Goal: Obtain resource: Download file/media

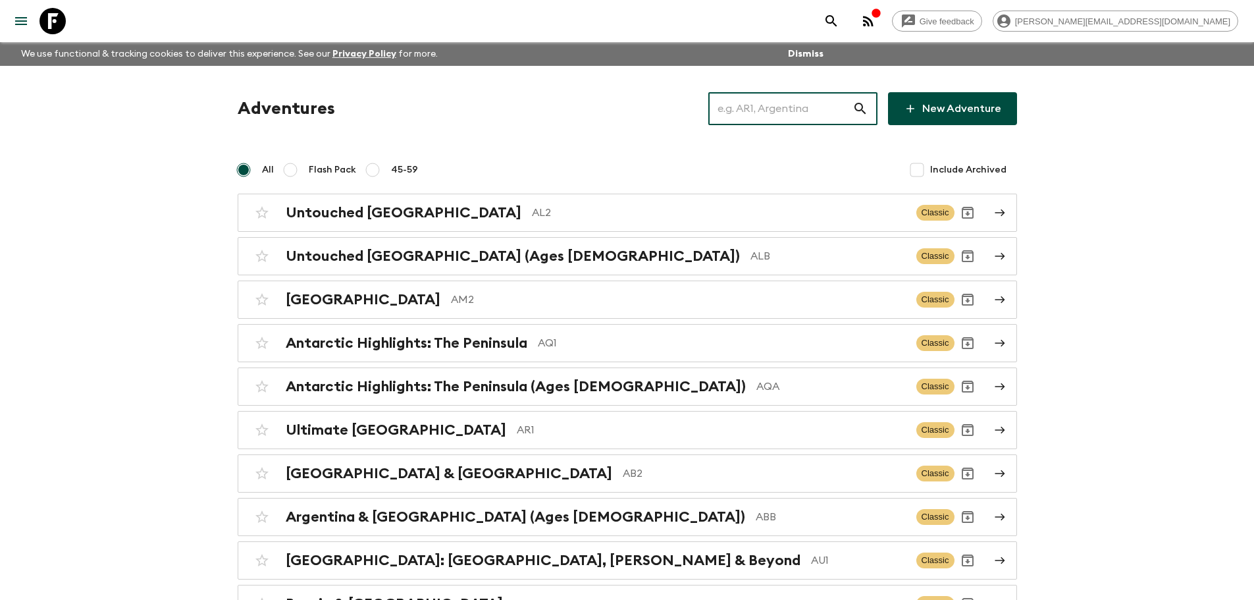
click at [792, 120] on input "text" at bounding box center [780, 108] width 144 height 37
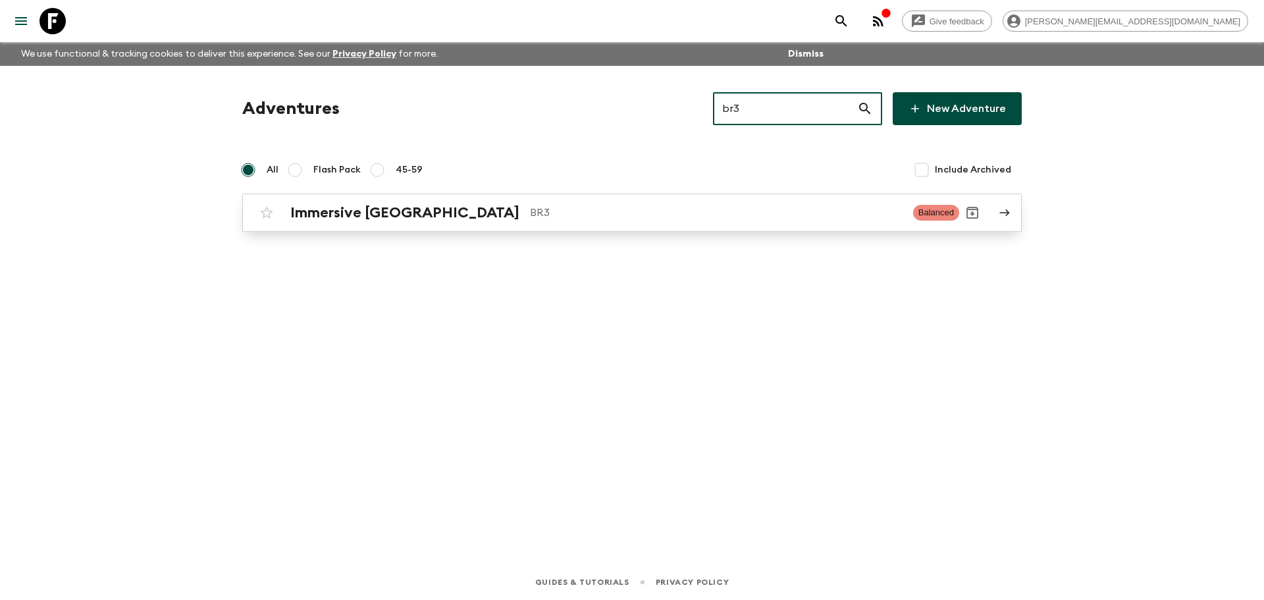
type input "br3"
click at [541, 215] on p "BR3" at bounding box center [716, 213] width 373 height 16
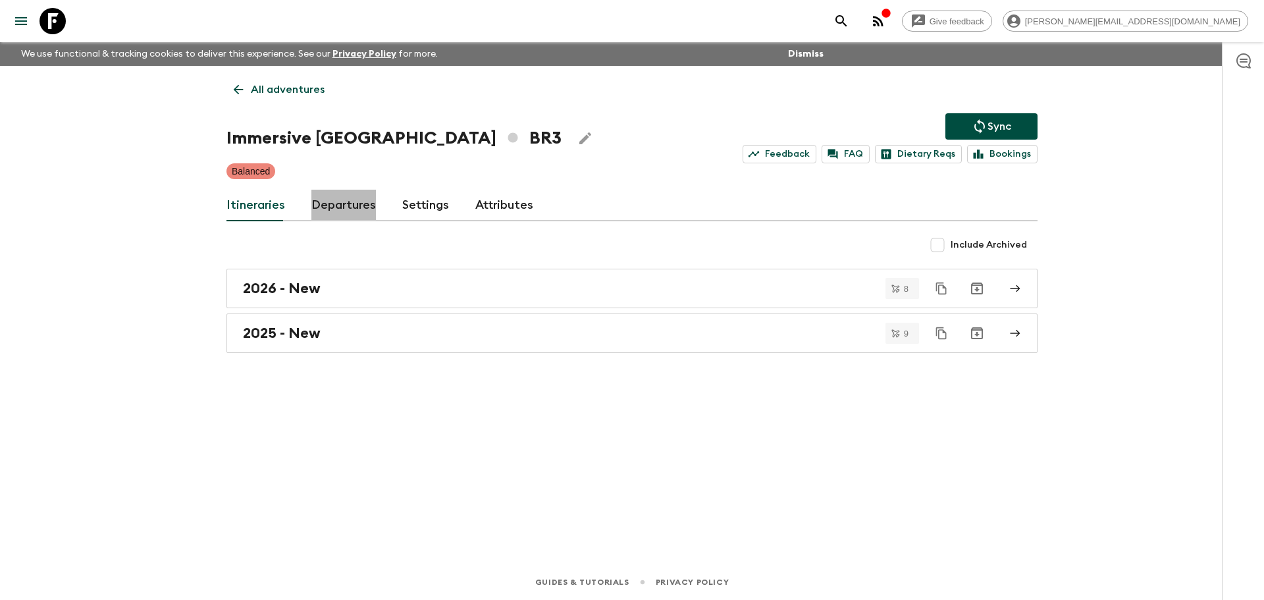
click at [350, 213] on link "Departures" at bounding box center [343, 206] width 65 height 32
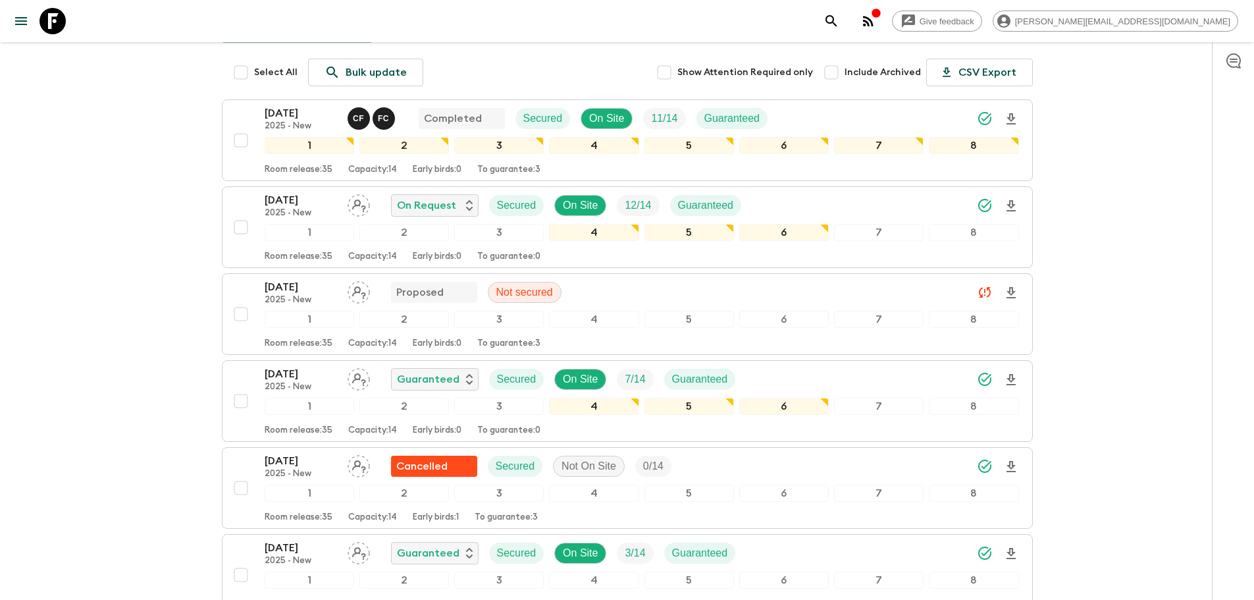
scroll to position [236, 0]
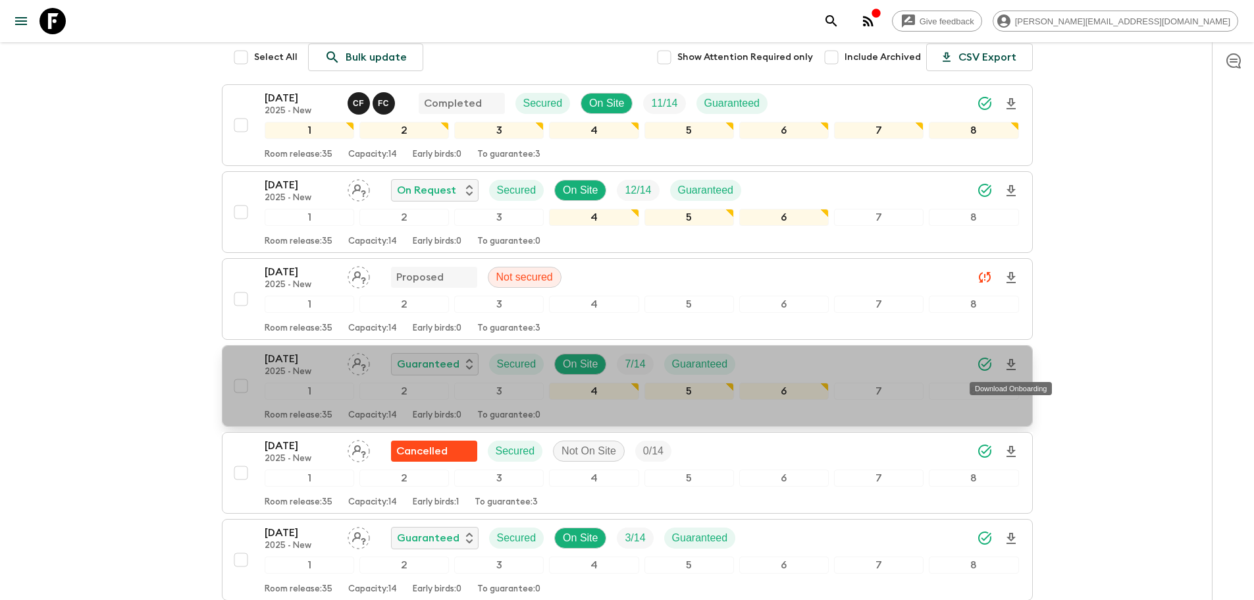
click at [1008, 360] on icon "Download Onboarding" at bounding box center [1011, 365] width 16 height 16
